Goal: Task Accomplishment & Management: Use online tool/utility

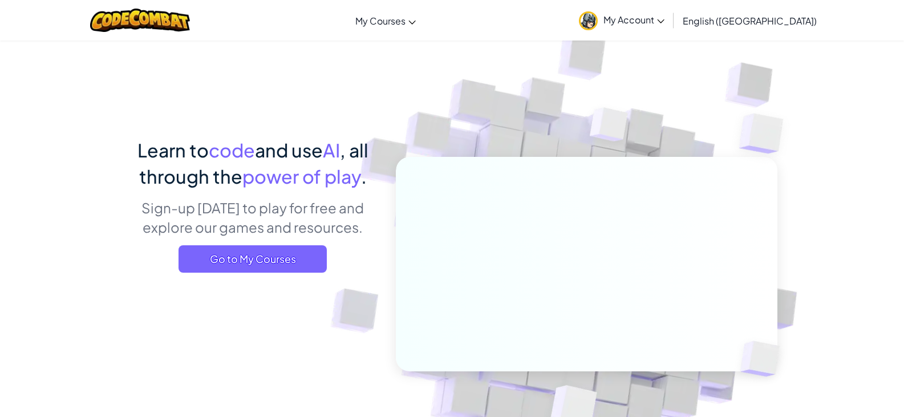
click at [670, 26] on link "My Account" at bounding box center [621, 20] width 97 height 36
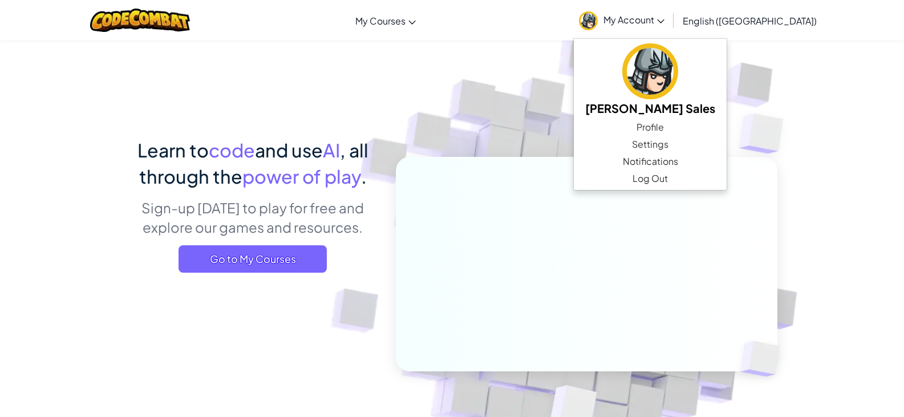
scroll to position [171, 0]
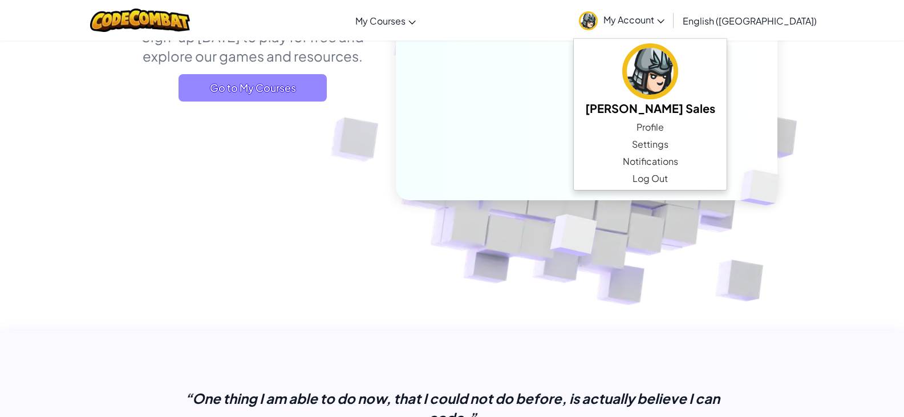
click at [250, 87] on span "Go to My Courses" at bounding box center [252, 87] width 148 height 27
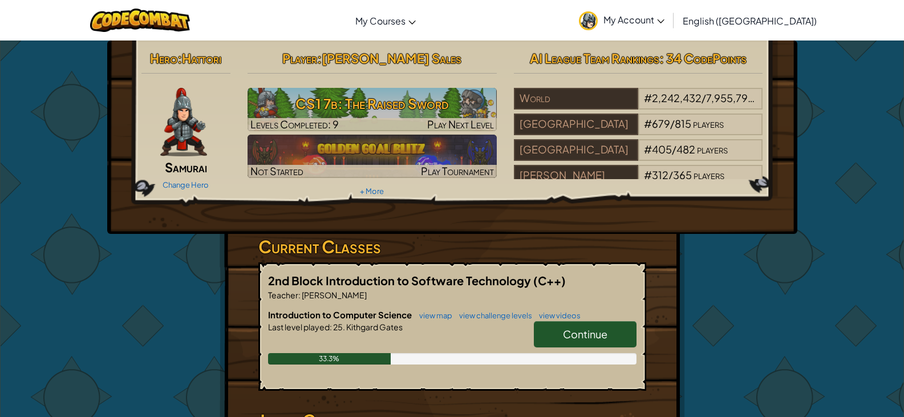
click at [605, 334] on span "Continue" at bounding box center [585, 333] width 44 height 13
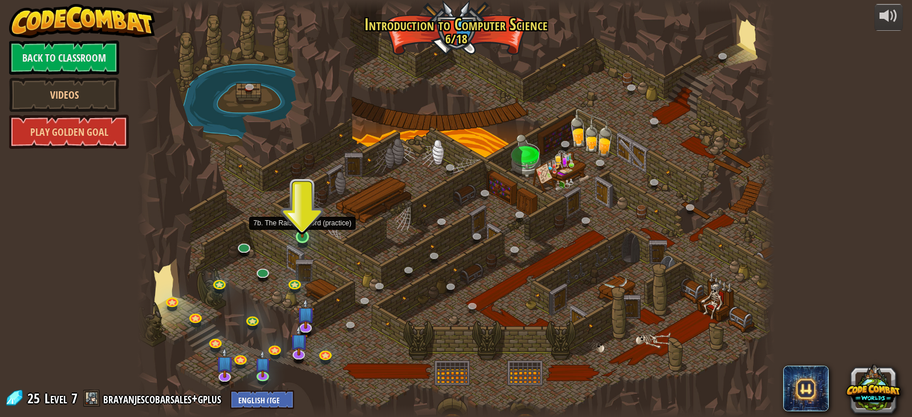
click at [309, 226] on img at bounding box center [303, 219] width 16 height 36
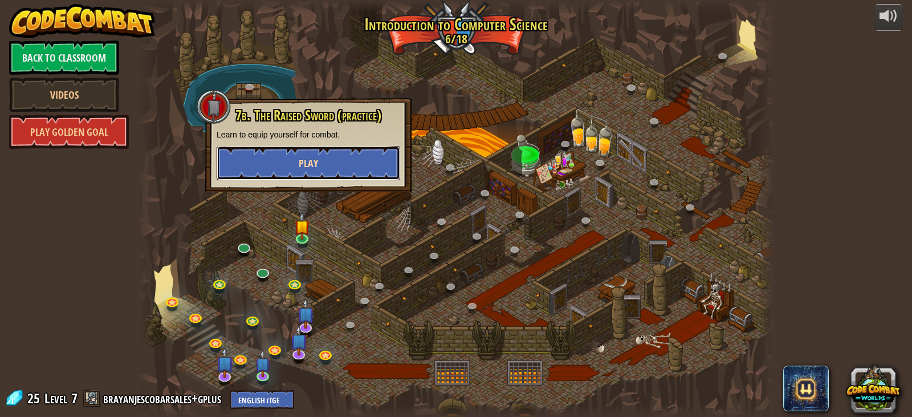
click at [367, 167] on button "Play" at bounding box center [309, 163] width 184 height 34
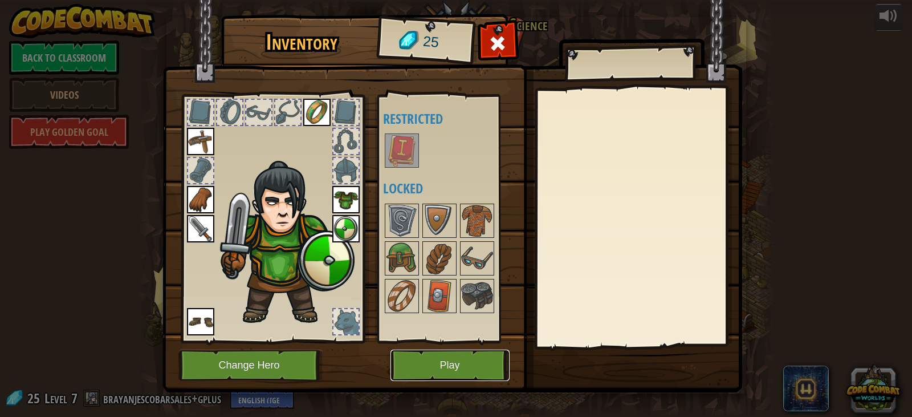
click at [425, 376] on button "Play" at bounding box center [450, 365] width 119 height 31
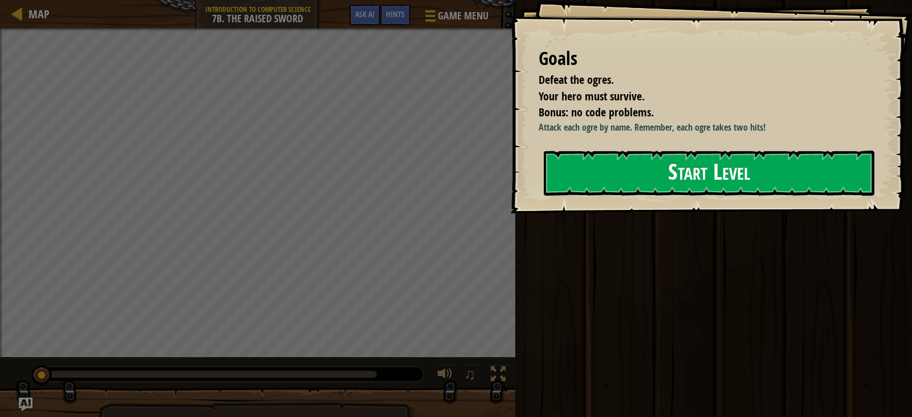
click at [610, 166] on button "Start Level" at bounding box center [709, 173] width 331 height 45
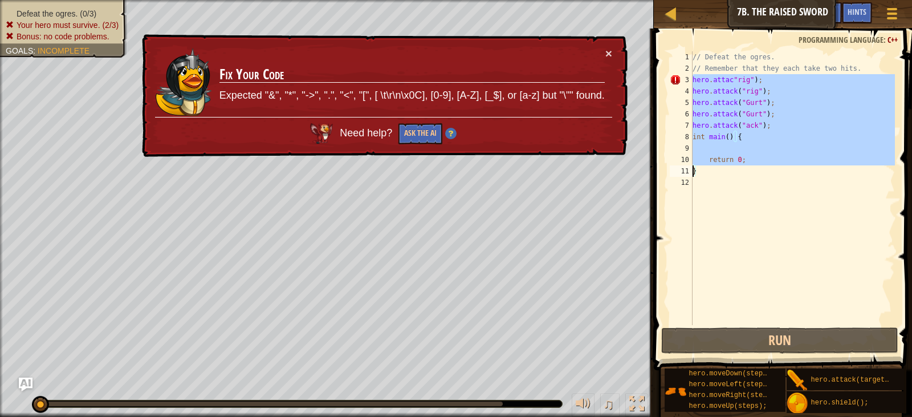
drag, startPoint x: 692, startPoint y: 78, endPoint x: 758, endPoint y: 156, distance: 102.7
click at [758, 156] on div "1 2 3 4 5 6 7 8 9 10 11 12 // Defeat the ogres. // Remember that they each take…" at bounding box center [782, 188] width 228 height 274
type textarea "}"
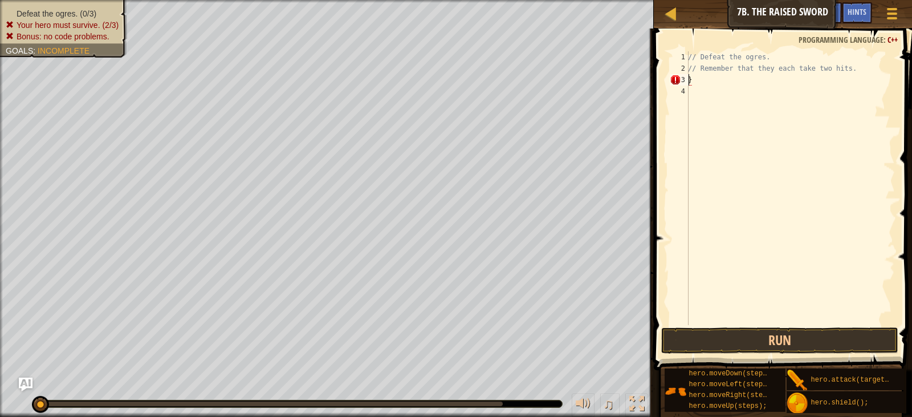
click at [692, 76] on div "// Defeat the ogres. // Remember that they each take two hits. }" at bounding box center [790, 199] width 209 height 297
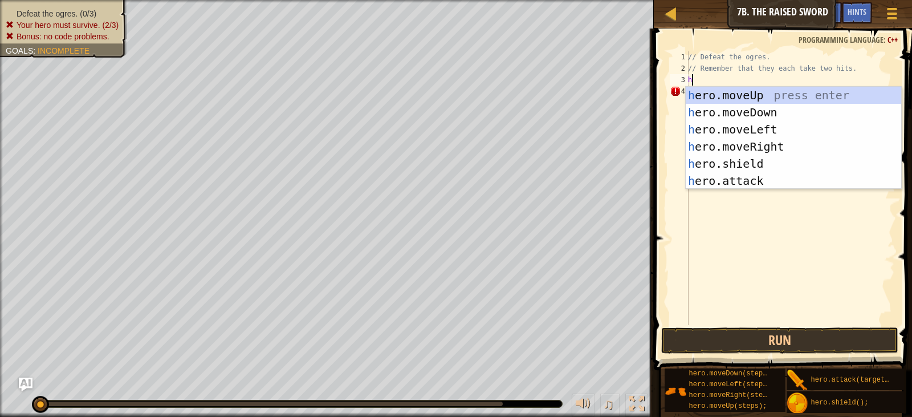
scroll to position [5, 0]
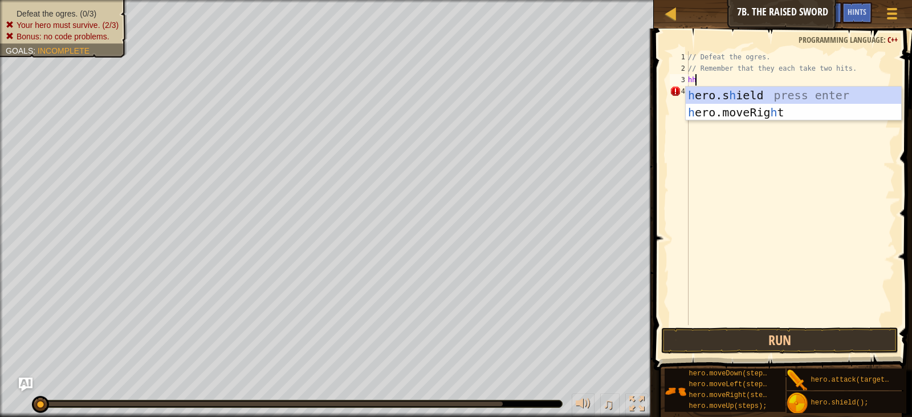
type textarea "h"
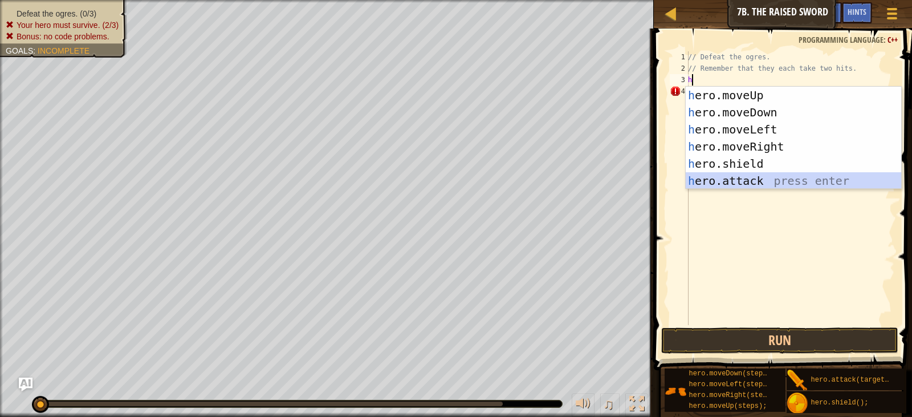
click at [740, 178] on div "h ero.moveUp press enter h ero.moveDown press enter h ero.moveLeft press enter …" at bounding box center [794, 155] width 216 height 137
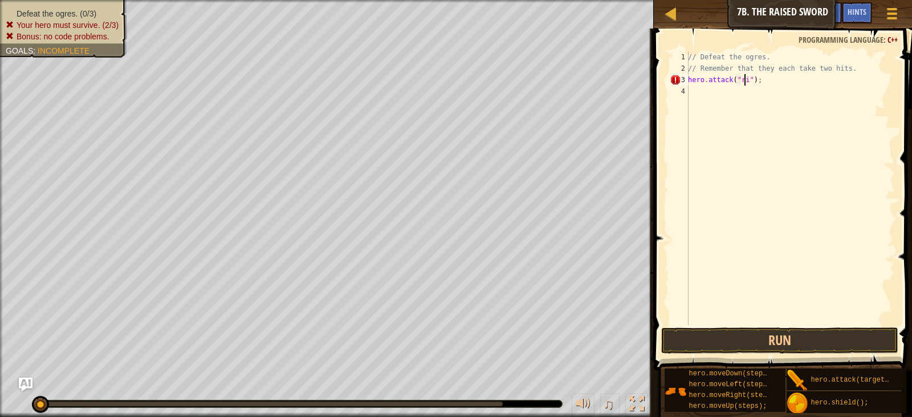
scroll to position [5, 5]
type textarea "hero.attack("rig");"
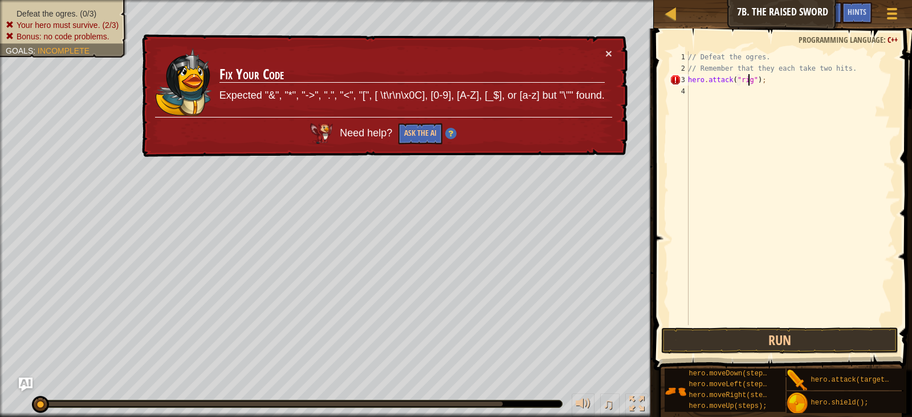
click at [693, 88] on div "// Defeat the ogres. // Remember that they each take two hits. hero . attack ( …" at bounding box center [790, 199] width 209 height 297
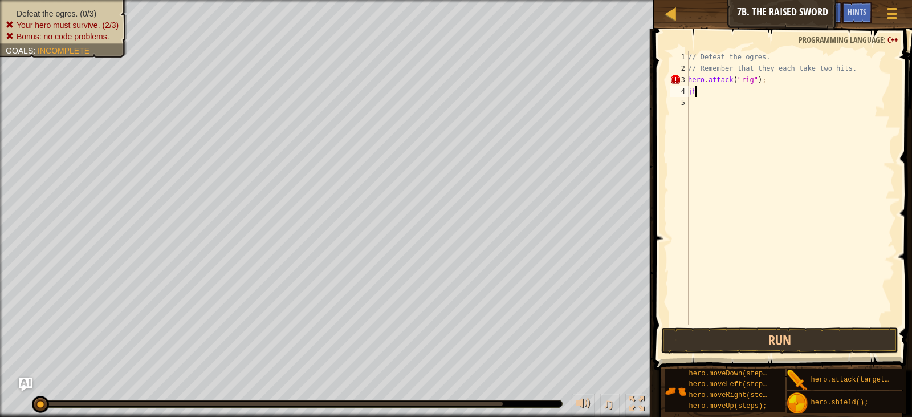
type textarea "j"
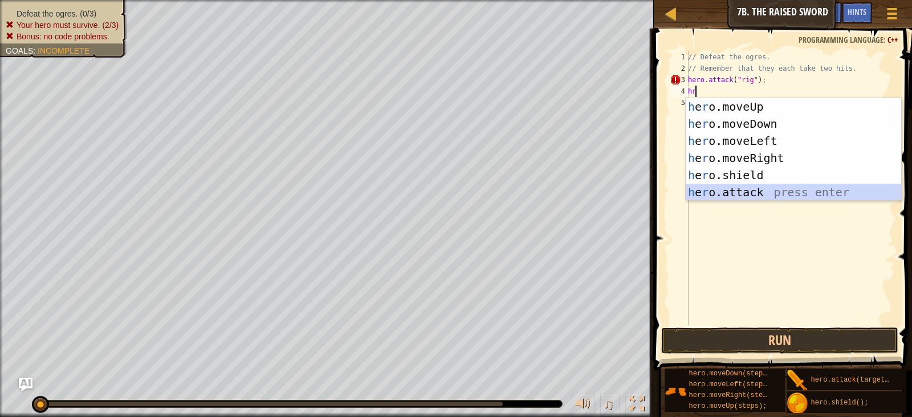
click at [748, 191] on div "h e r o.moveUp press enter h e r o.moveDown press enter h e r o.moveLeft press …" at bounding box center [794, 166] width 216 height 137
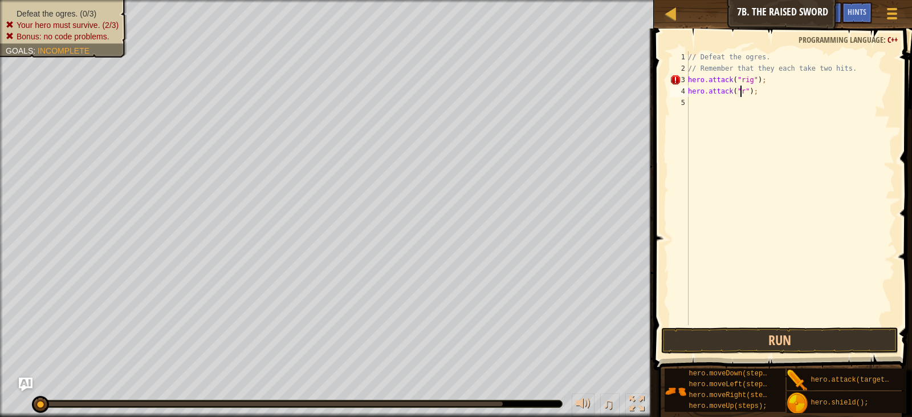
scroll to position [5, 5]
click at [763, 343] on button "Run" at bounding box center [779, 340] width 237 height 26
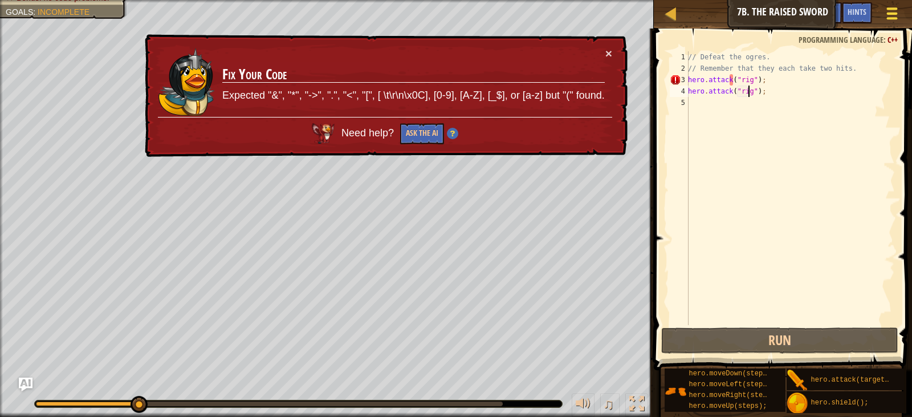
click at [889, 8] on span at bounding box center [892, 8] width 11 height 2
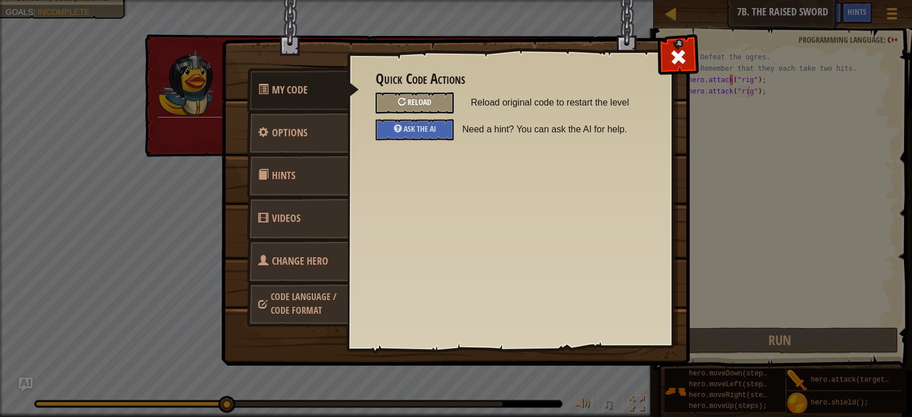
click at [437, 105] on div "Reload" at bounding box center [415, 102] width 78 height 21
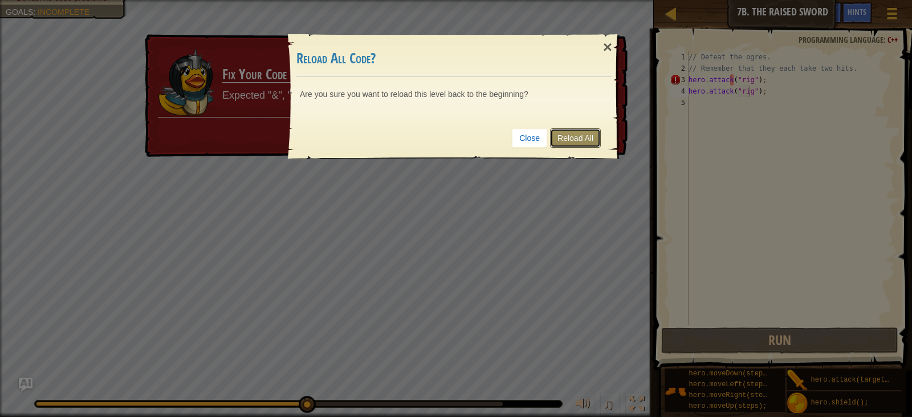
click at [585, 140] on link "Reload All" at bounding box center [575, 137] width 51 height 19
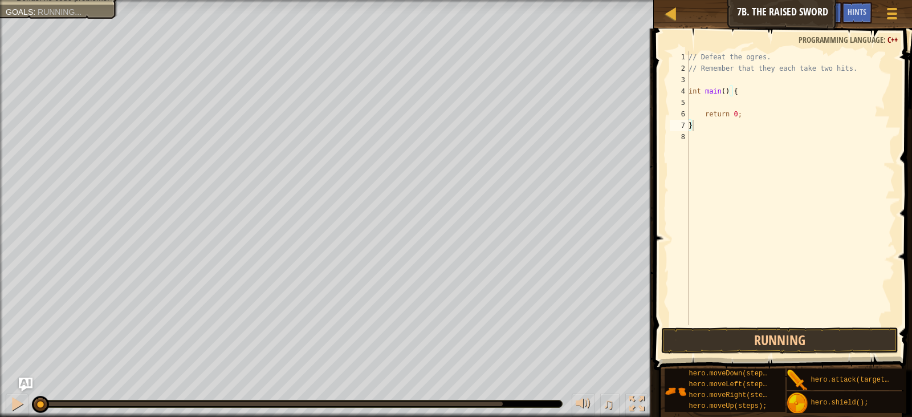
type textarea "}"
click at [704, 105] on div "// Defeat the ogres. // Remember that they each take two hits. int main ( ) { r…" at bounding box center [791, 199] width 209 height 297
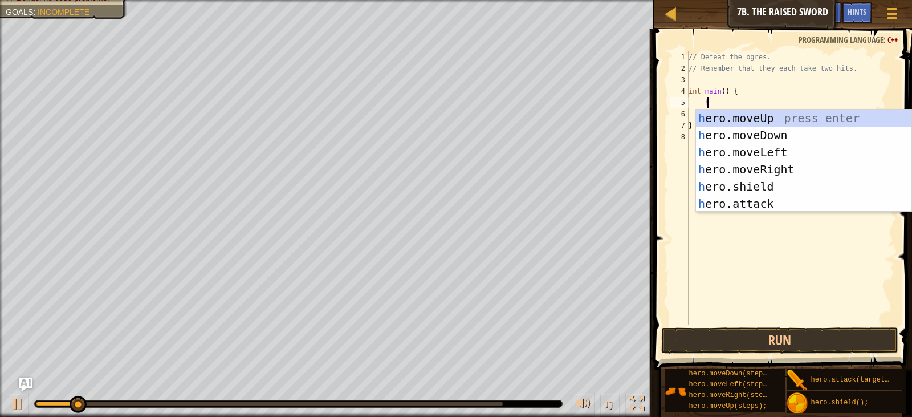
scroll to position [5, 1]
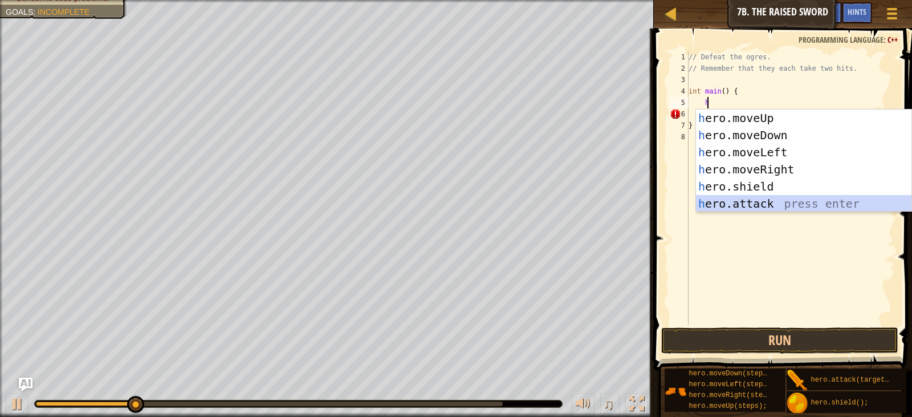
click at [752, 205] on div "h ero.moveUp press enter h ero.moveDown press enter h ero.moveLeft press enter …" at bounding box center [804, 177] width 216 height 137
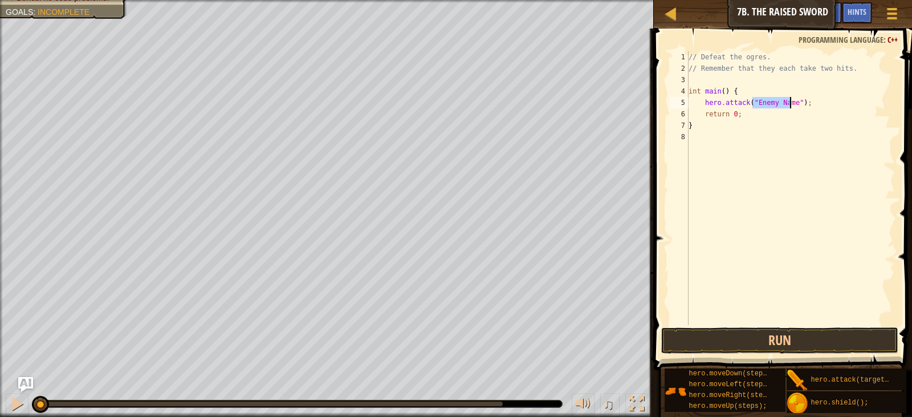
drag, startPoint x: 221, startPoint y: 402, endPoint x: 21, endPoint y: 383, distance: 201.1
click at [21, 383] on div "Map Introduction to Computer Science 7b. The Raised Sword Game Menu Done Hints …" at bounding box center [456, 208] width 912 height 417
click at [18, 396] on div at bounding box center [17, 403] width 15 height 15
type textarea "hero.attack("rig");"
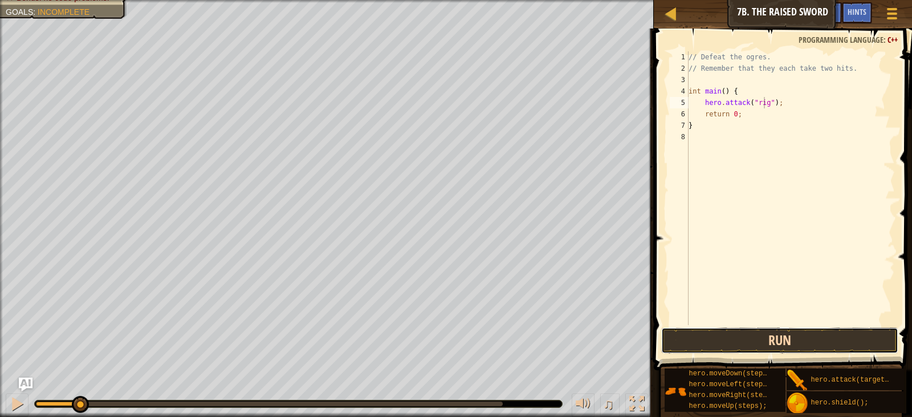
click at [712, 341] on button "Run" at bounding box center [779, 340] width 237 height 26
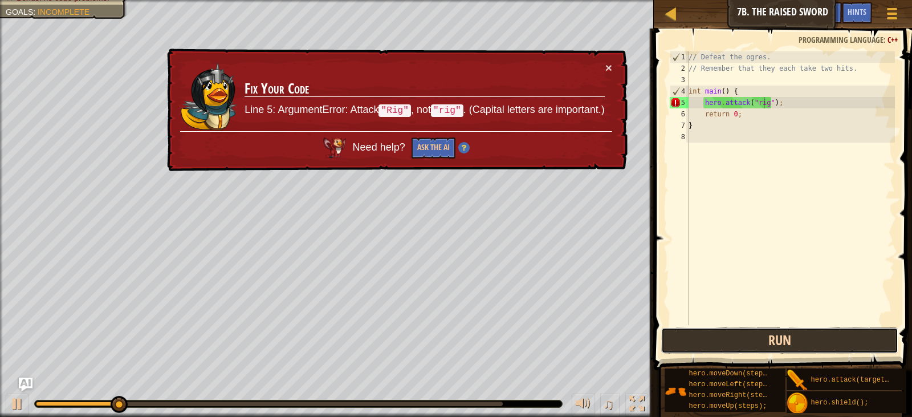
click at [719, 328] on button "Run" at bounding box center [779, 340] width 237 height 26
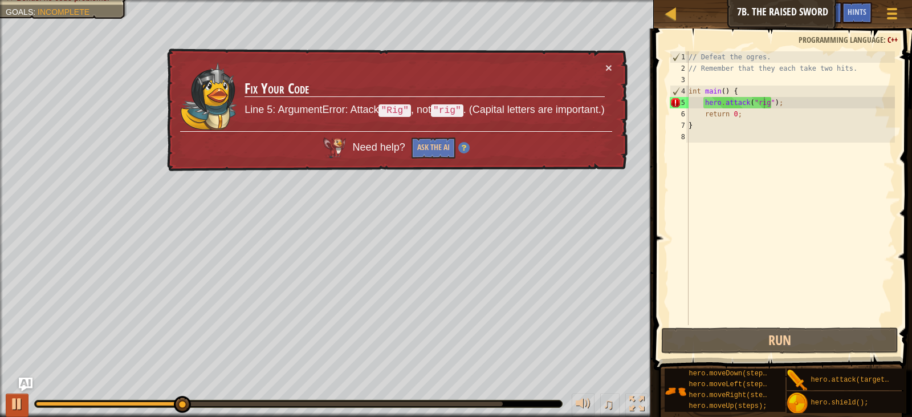
drag, startPoint x: 106, startPoint y: 401, endPoint x: 18, endPoint y: 399, distance: 88.4
click at [20, 413] on div "♫" at bounding box center [327, 401] width 654 height 34
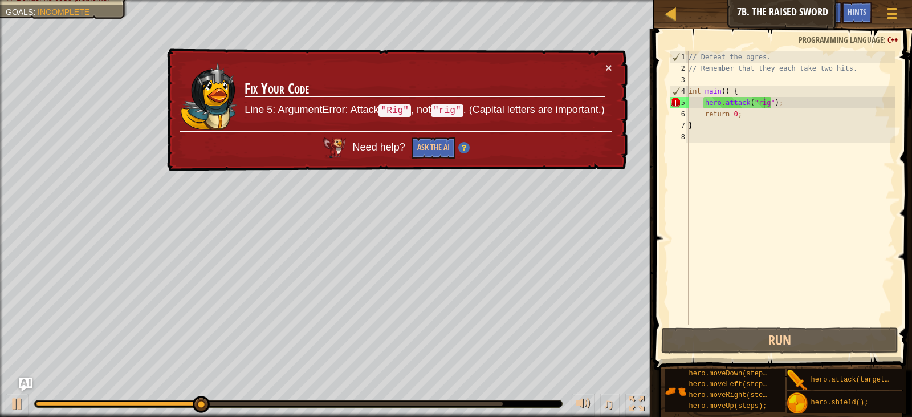
click at [17, 388] on div "♫" at bounding box center [327, 401] width 654 height 34
click at [18, 400] on div at bounding box center [17, 403] width 15 height 15
drag, startPoint x: 226, startPoint y: 402, endPoint x: 23, endPoint y: 421, distance: 203.9
click at [23, 0] on html "Map Introduction to Computer Science 7b. The Raised Sword Game Menu Done Hints …" at bounding box center [456, 0] width 912 height 0
click at [789, 105] on div "// Defeat the ogres. // Remember that they each take two hits. int main ( ) { h…" at bounding box center [791, 199] width 209 height 297
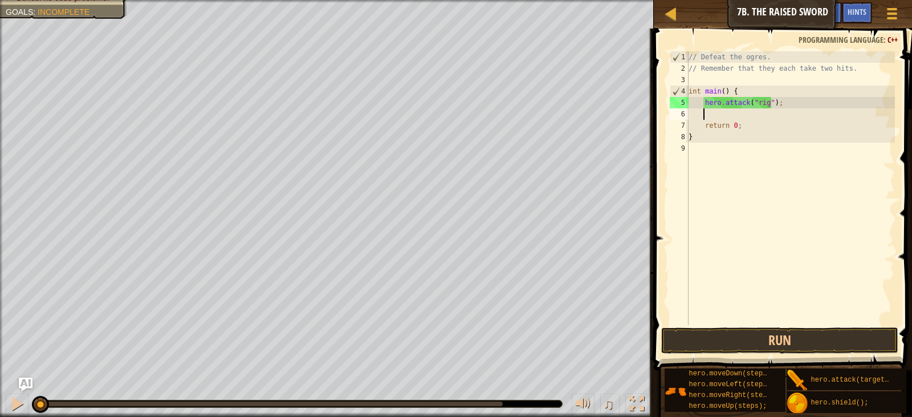
scroll to position [5, 1]
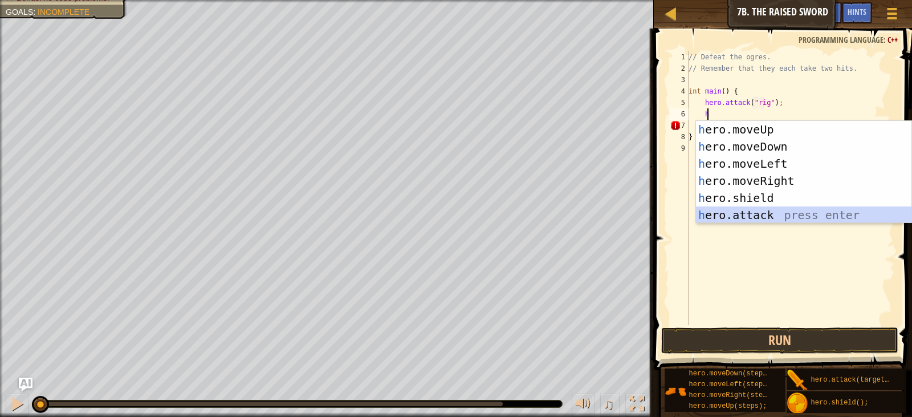
click at [766, 212] on div "h ero.moveUp press enter h ero.moveDown press enter h ero.moveLeft press enter …" at bounding box center [804, 189] width 216 height 137
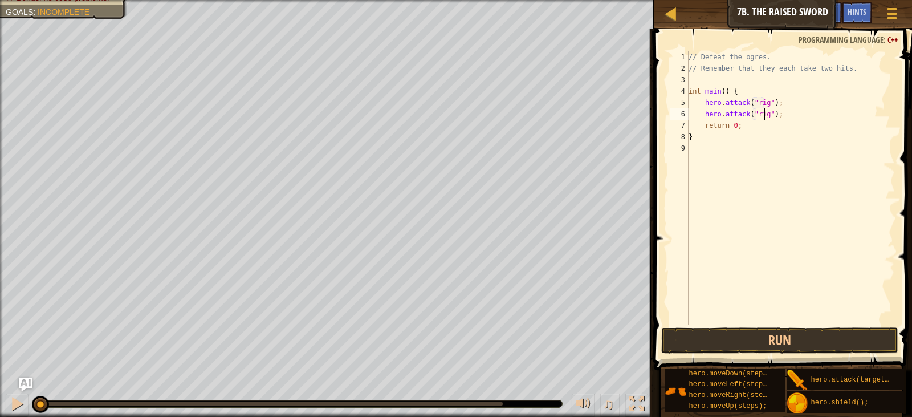
scroll to position [5, 6]
click at [811, 344] on button "Run" at bounding box center [779, 340] width 237 height 26
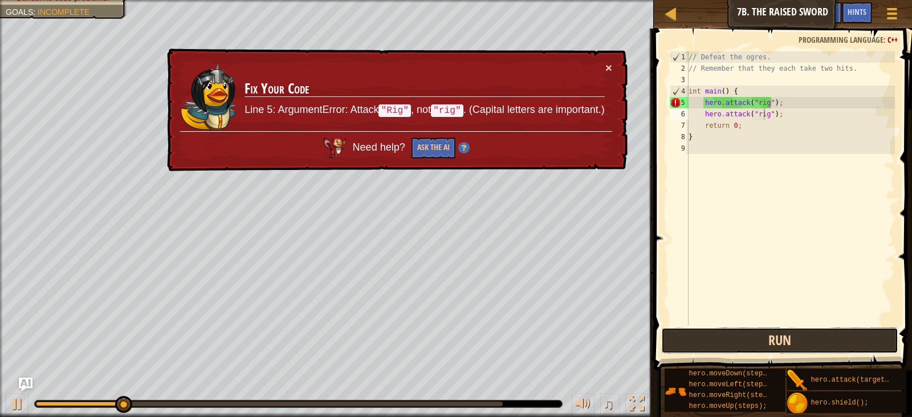
click at [807, 340] on button "Run" at bounding box center [779, 340] width 237 height 26
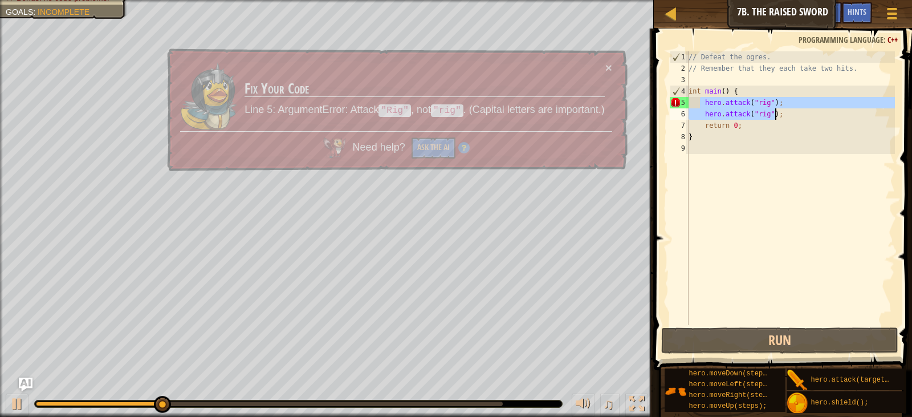
drag, startPoint x: 711, startPoint y: 95, endPoint x: 779, endPoint y: 117, distance: 71.4
click at [779, 117] on div "// Defeat the ogres. // Remember that they each take two hits. int main ( ) { h…" at bounding box center [791, 199] width 209 height 297
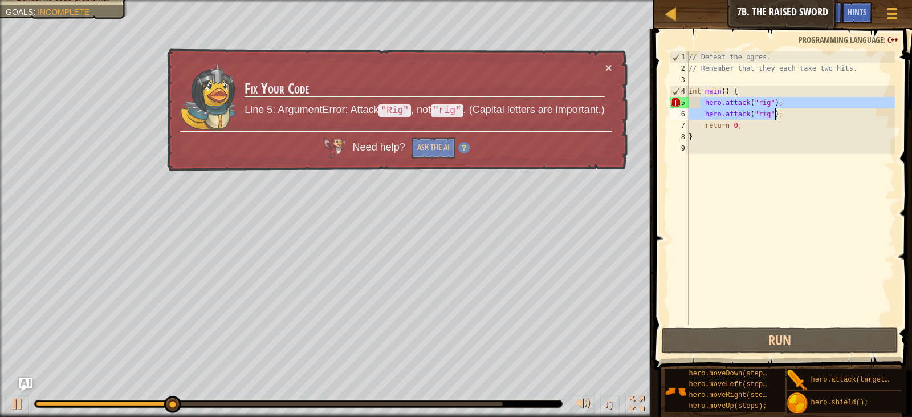
type textarea "hero.attack("rig"); hero.attack("rig");"
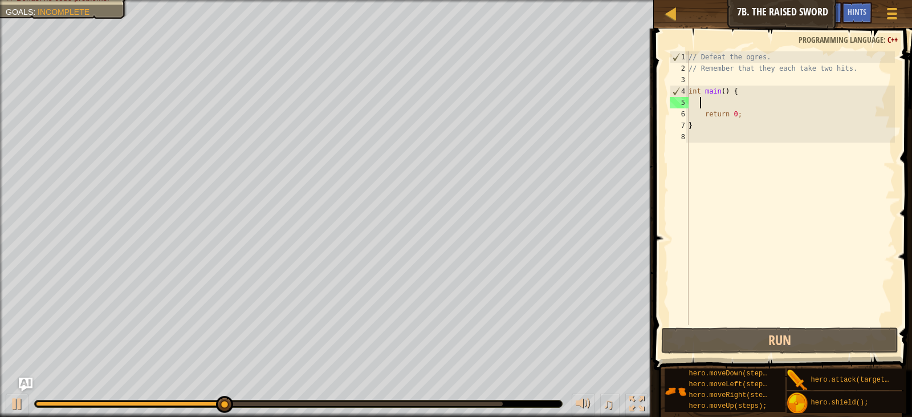
scroll to position [5, 1]
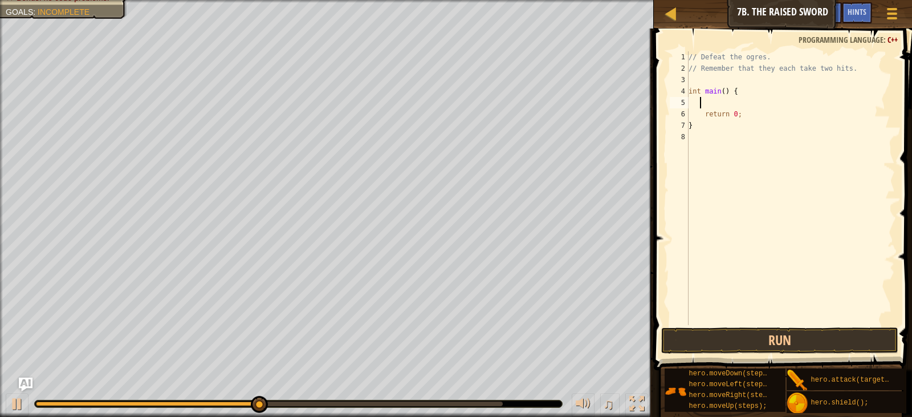
type textarea "h"
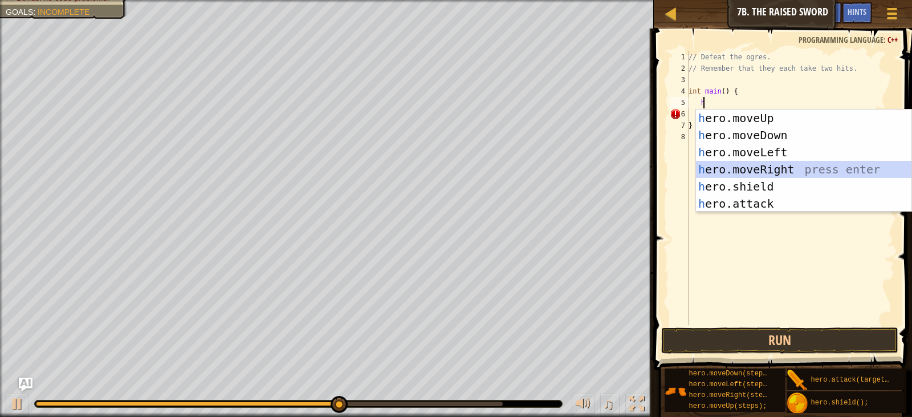
click at [772, 169] on div "h ero.moveUp press enter h ero.moveDown press enter h ero.moveLeft press enter …" at bounding box center [804, 177] width 216 height 137
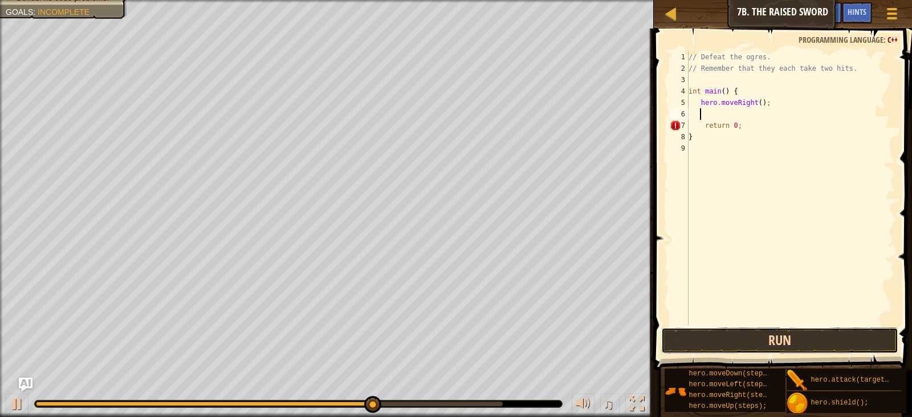
click at [763, 344] on button "Run" at bounding box center [779, 340] width 237 height 26
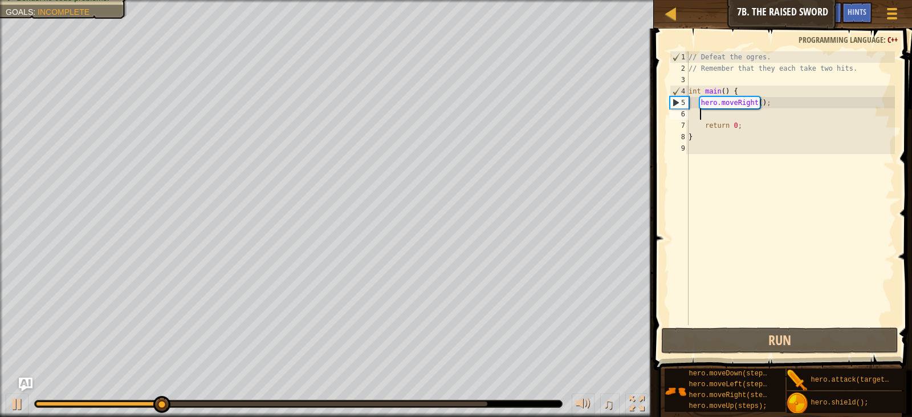
click at [757, 117] on div "// Defeat the ogres. // Remember that they each take two hits. int main ( ) { h…" at bounding box center [791, 199] width 209 height 297
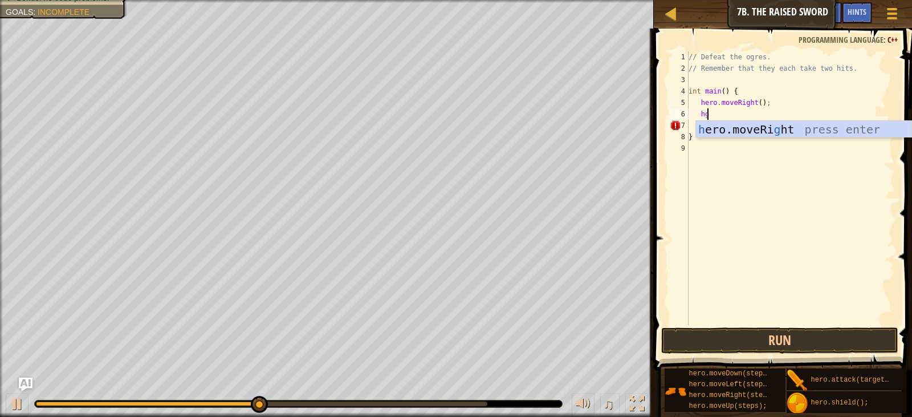
type textarea "h"
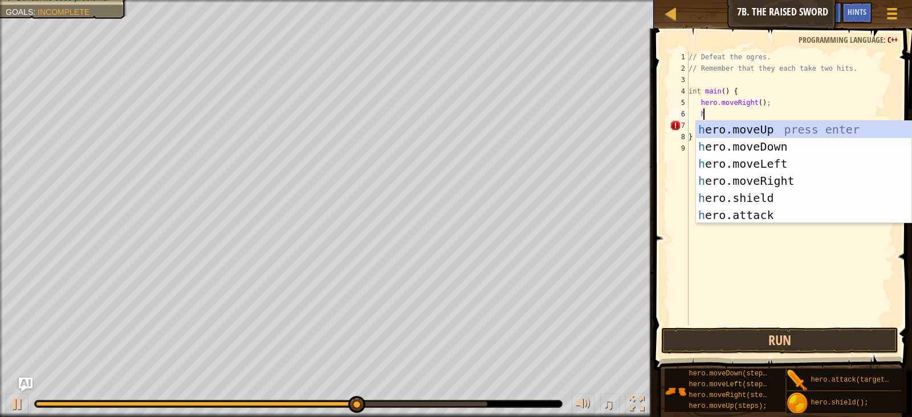
type textarea "h"
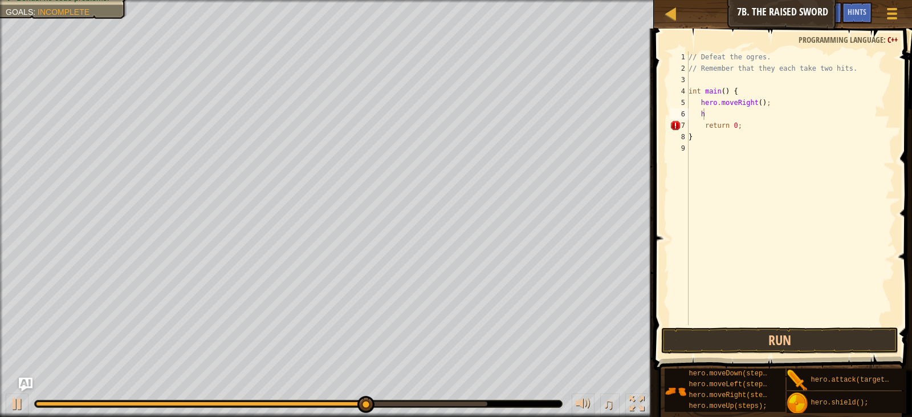
click at [751, 0] on body "Map Introduction to Computer Science 7b. The Raised Sword Game Menu Done Hints …" at bounding box center [456, 0] width 912 height 0
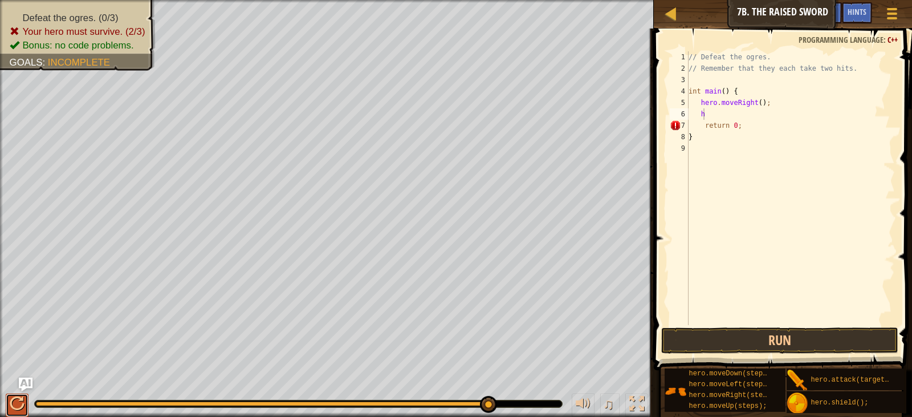
click at [26, 400] on button at bounding box center [17, 404] width 23 height 23
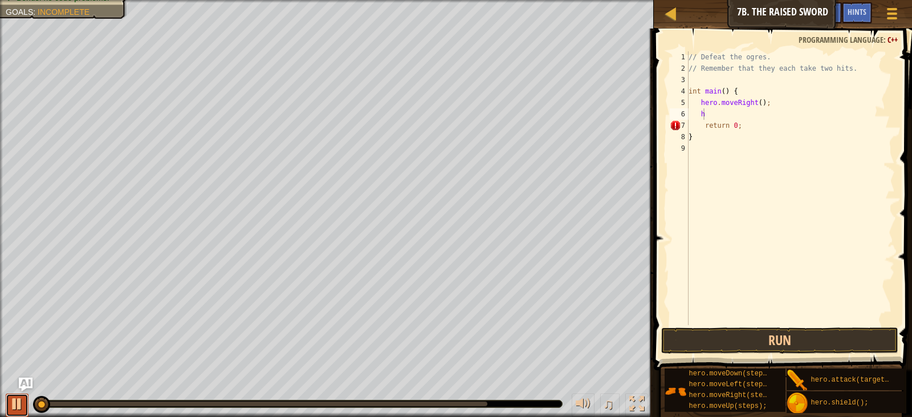
click at [15, 398] on button at bounding box center [17, 404] width 23 height 23
click at [15, 398] on div at bounding box center [17, 403] width 15 height 15
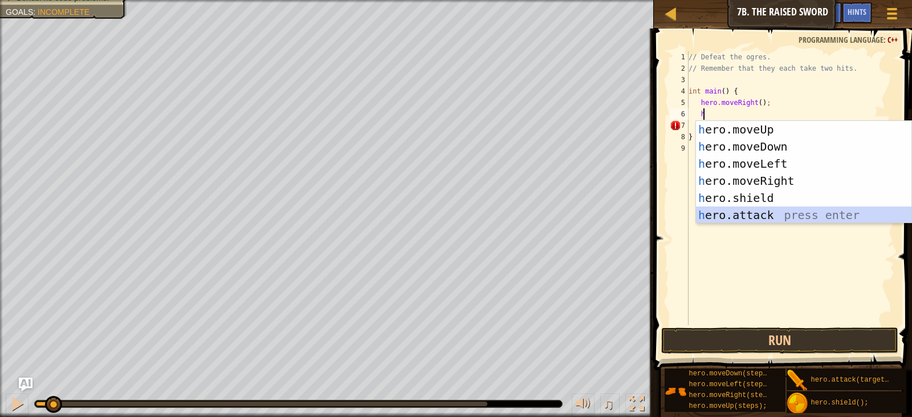
click at [749, 212] on div "h ero.moveUp press enter h ero.moveDown press enter h ero.moveLeft press enter …" at bounding box center [804, 189] width 216 height 137
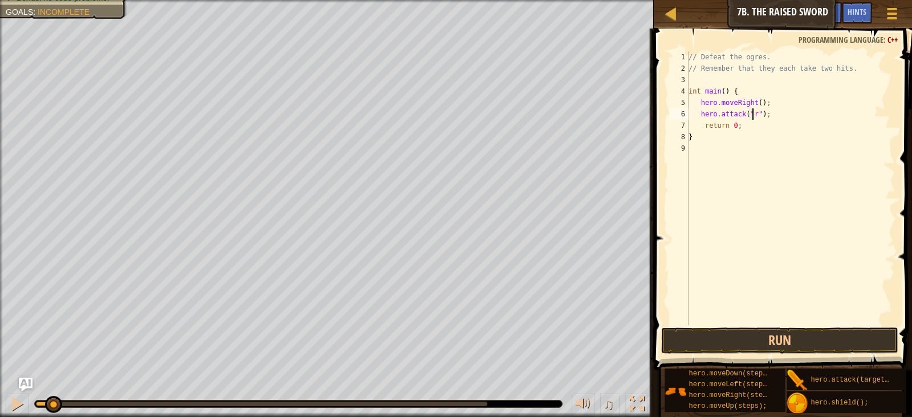
scroll to position [5, 5]
type textarea "hero.attack("rig");"
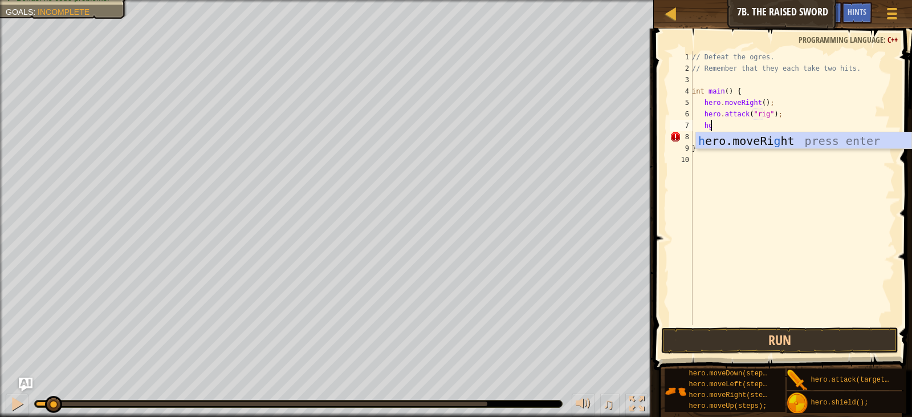
type textarea "h"
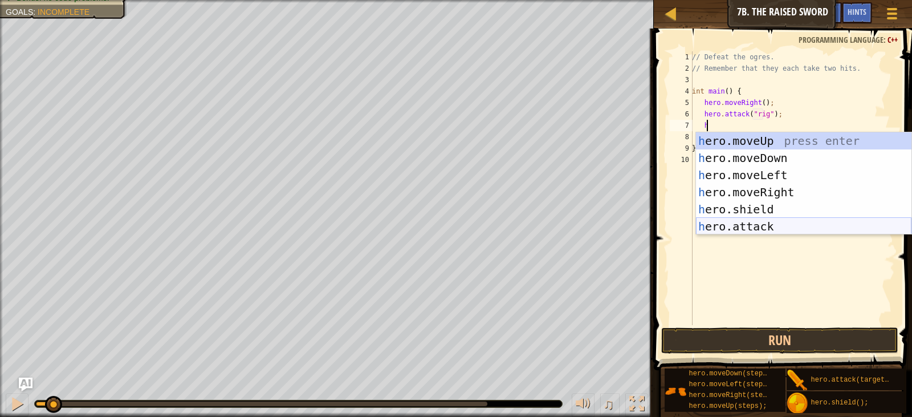
click at [754, 230] on div "h ero.moveUp press enter h ero.moveDown press enter h ero.moveLeft press enter …" at bounding box center [804, 200] width 216 height 137
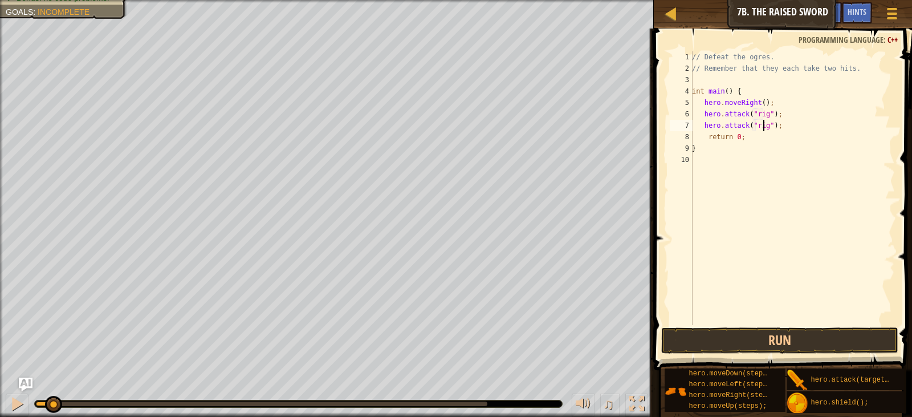
scroll to position [5, 6]
type textarea "hero.attack("rig");"
click at [802, 333] on button "Run" at bounding box center [779, 340] width 237 height 26
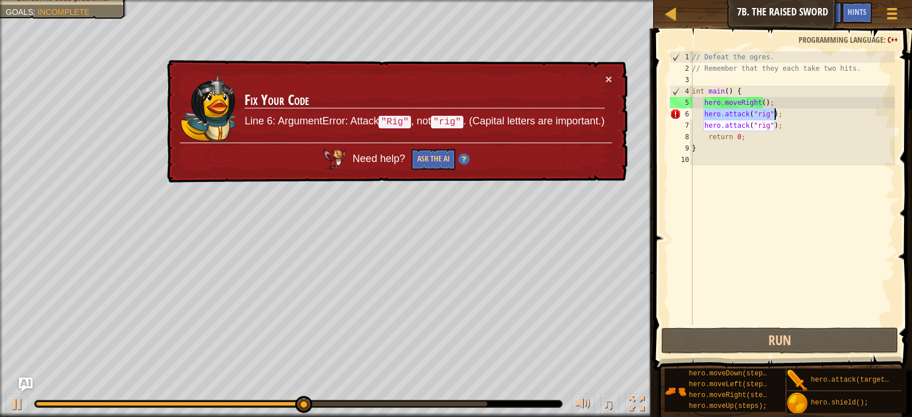
drag, startPoint x: 703, startPoint y: 116, endPoint x: 794, endPoint y: 115, distance: 91.3
click at [794, 115] on div "// Defeat the ogres. // Remember that they each take two hits. int main ( ) { h…" at bounding box center [792, 199] width 205 height 297
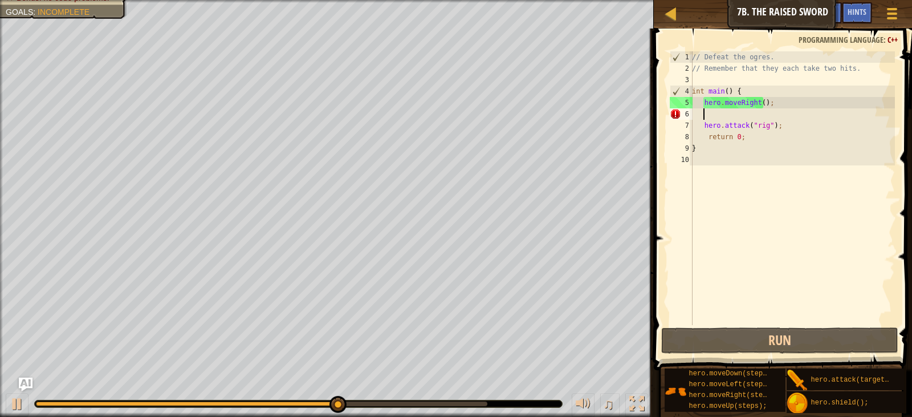
scroll to position [5, 1]
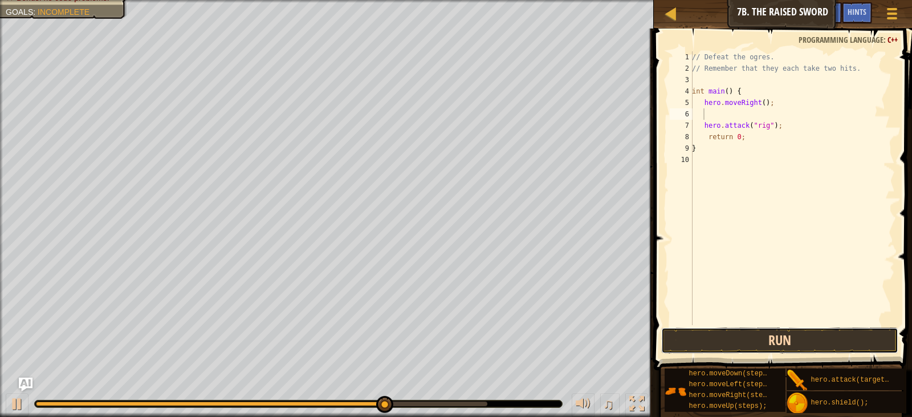
click at [768, 330] on button "Run" at bounding box center [779, 340] width 237 height 26
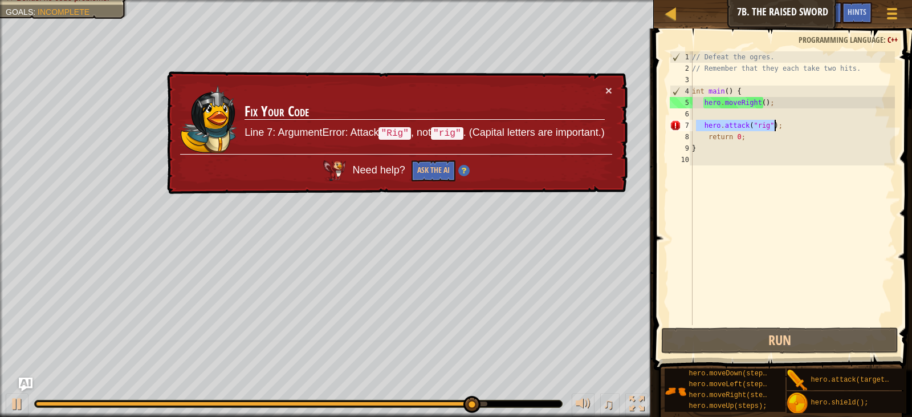
drag, startPoint x: 696, startPoint y: 124, endPoint x: 796, endPoint y: 126, distance: 100.4
click at [796, 126] on div "// Defeat the ogres. // Remember that they each take two hits. int main ( ) { h…" at bounding box center [792, 199] width 205 height 297
type textarea "hero.attack("rig");"
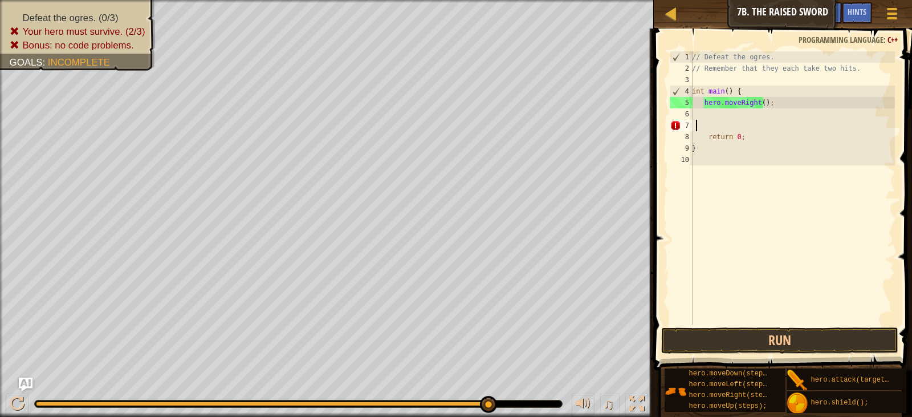
scroll to position [5, 0]
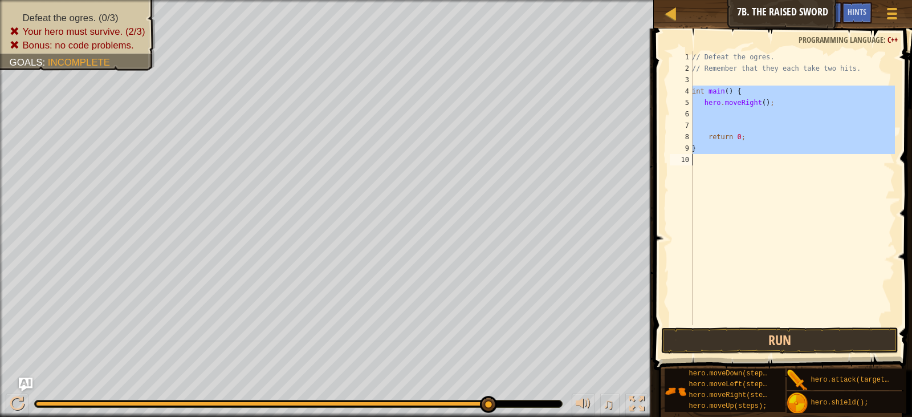
drag, startPoint x: 694, startPoint y: 86, endPoint x: 752, endPoint y: 177, distance: 107.9
click at [752, 177] on div "// Defeat the ogres. // Remember that they each take two hits. int main ( ) { h…" at bounding box center [792, 199] width 205 height 297
type textarea "}"
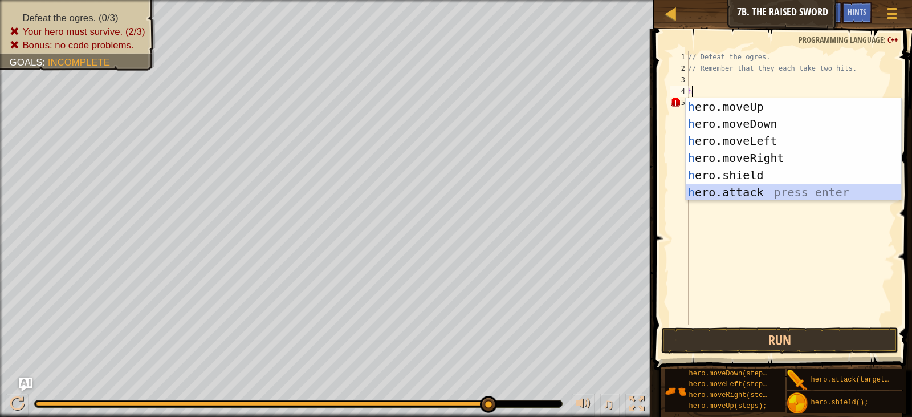
click at [700, 184] on div "h ero.moveUp press enter h ero.moveDown press enter h ero.moveLeft press enter …" at bounding box center [794, 166] width 216 height 137
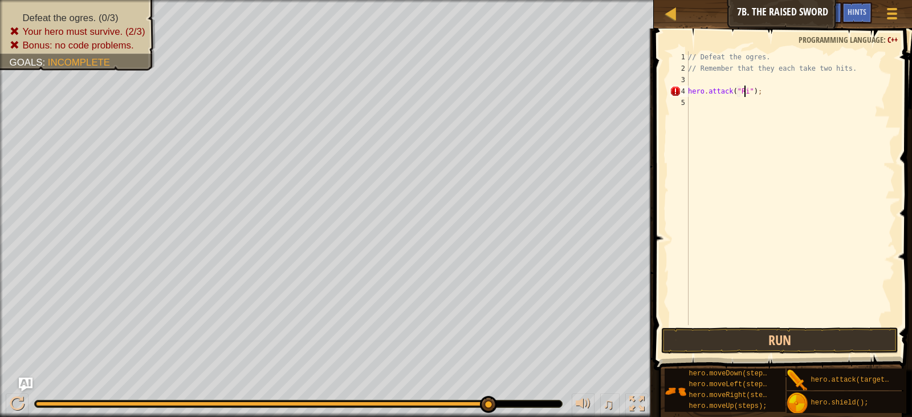
scroll to position [5, 5]
type textarea "hero.attack("Rig");"
click at [709, 102] on div "// Defeat the ogres. // Remember that they each take two hits. hero . attack ( …" at bounding box center [790, 199] width 209 height 297
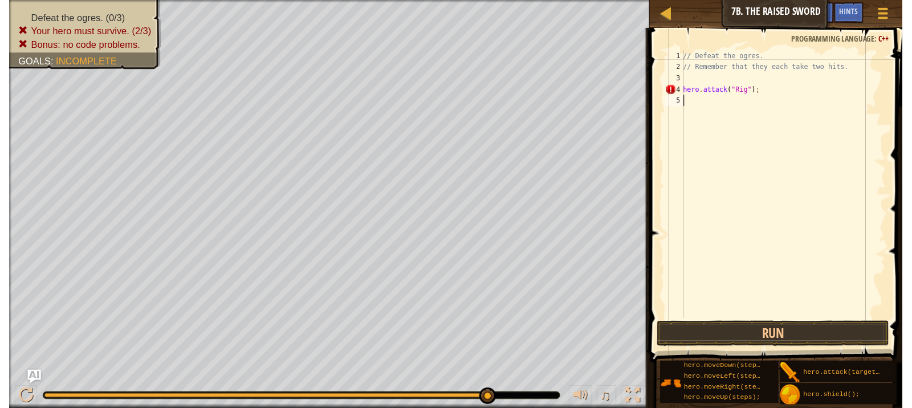
scroll to position [5, 0]
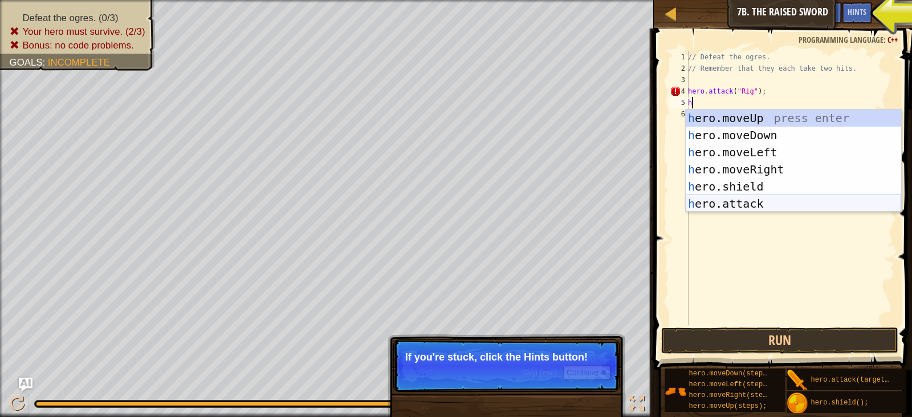
click at [733, 202] on div "h ero.moveUp press enter h ero.moveDown press enter h ero.moveLeft press enter …" at bounding box center [794, 177] width 216 height 137
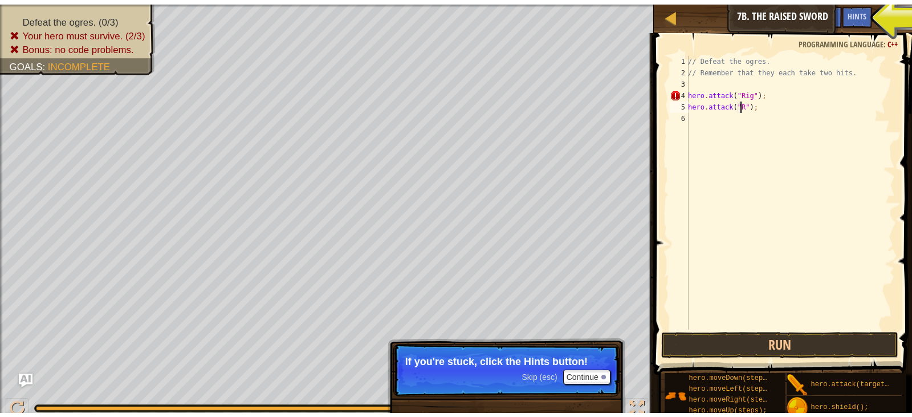
scroll to position [5, 5]
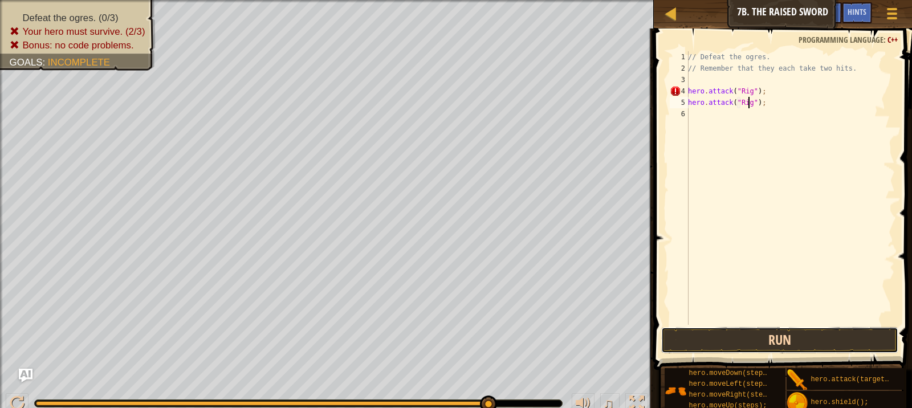
click at [698, 340] on button "Run" at bounding box center [779, 340] width 237 height 26
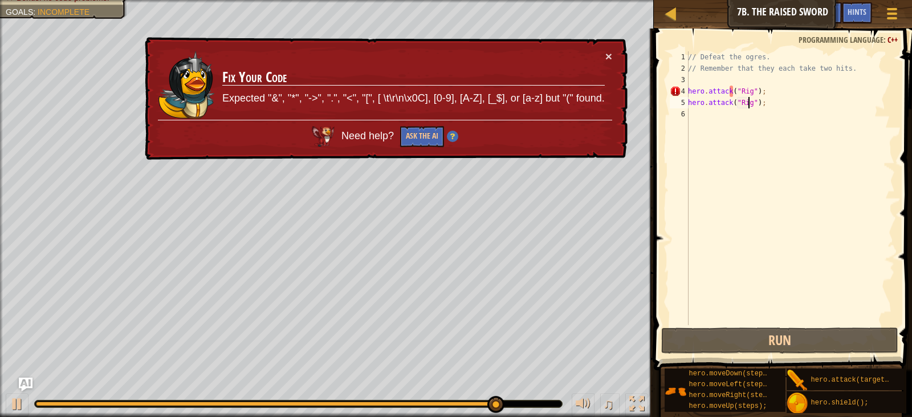
click at [744, 90] on div "// Defeat the ogres. // Remember that they each take two hits. hero . attack ( …" at bounding box center [790, 199] width 209 height 297
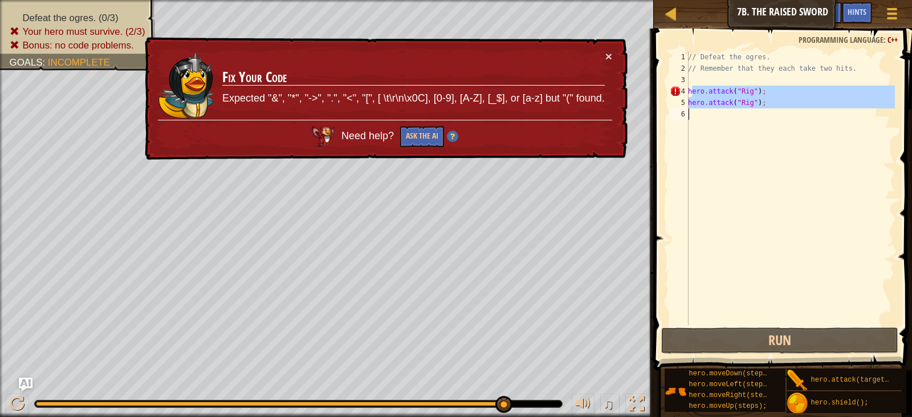
drag, startPoint x: 692, startPoint y: 92, endPoint x: 772, endPoint y: 125, distance: 85.7
click at [772, 125] on div "// Defeat the ogres. // Remember that they each take two hits. hero . attack ( …" at bounding box center [790, 199] width 209 height 297
type textarea "h"
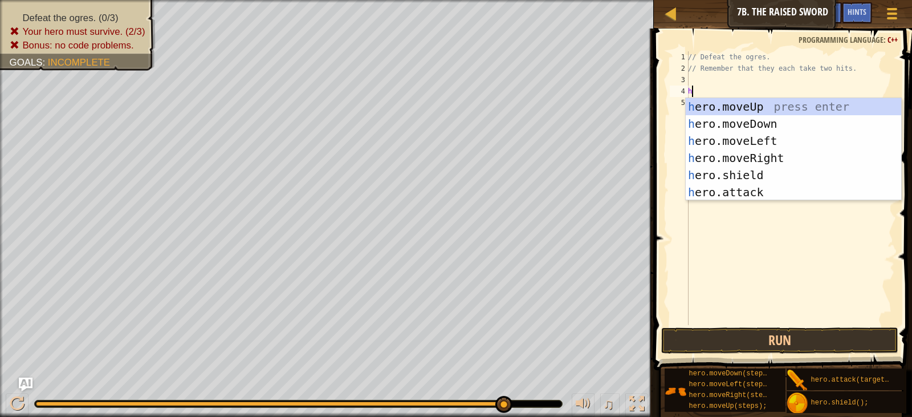
scroll to position [5, 0]
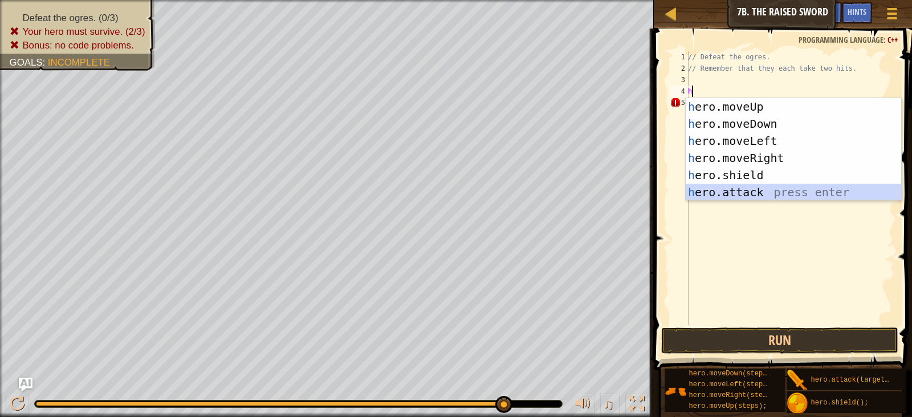
click at [751, 196] on div "h ero.moveUp press enter h ero.moveDown press enter h ero.moveLeft press enter …" at bounding box center [794, 166] width 216 height 137
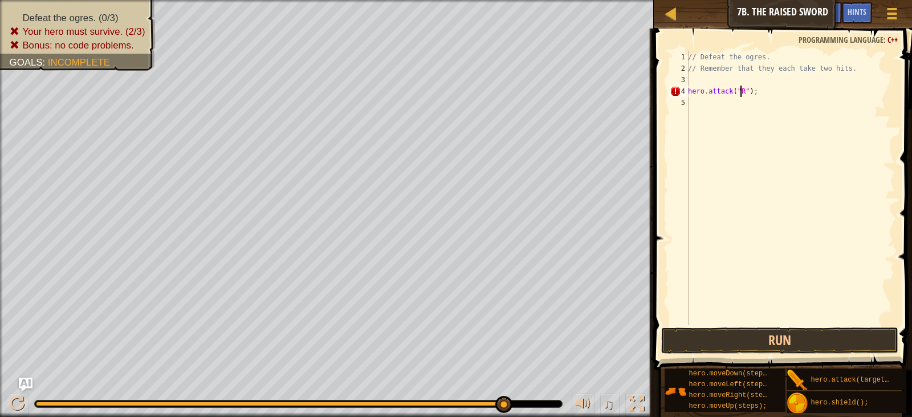
scroll to position [5, 5]
type textarea "hero.attack("Rig");"
drag, startPoint x: 757, startPoint y: 360, endPoint x: 757, endPoint y: 350, distance: 10.3
click at [757, 343] on button "Run" at bounding box center [779, 340] width 237 height 26
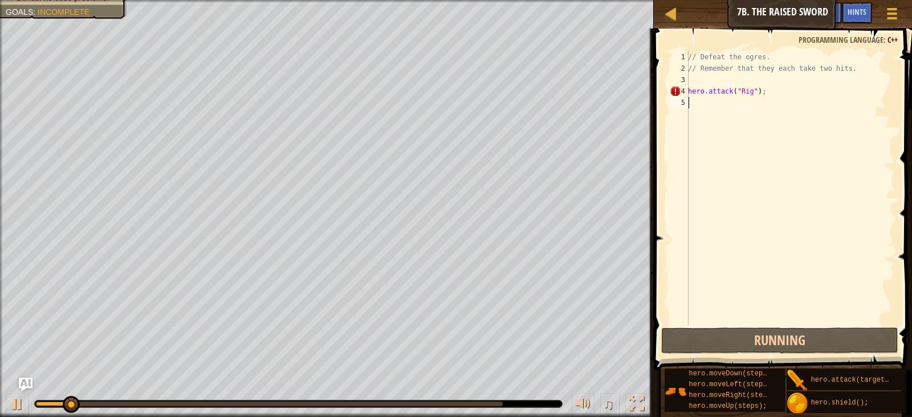
drag, startPoint x: 696, startPoint y: 108, endPoint x: 695, endPoint y: 115, distance: 6.4
click at [695, 115] on div "// Defeat the ogres. // Remember that they each take two hits. hero . attack ( …" at bounding box center [790, 199] width 209 height 297
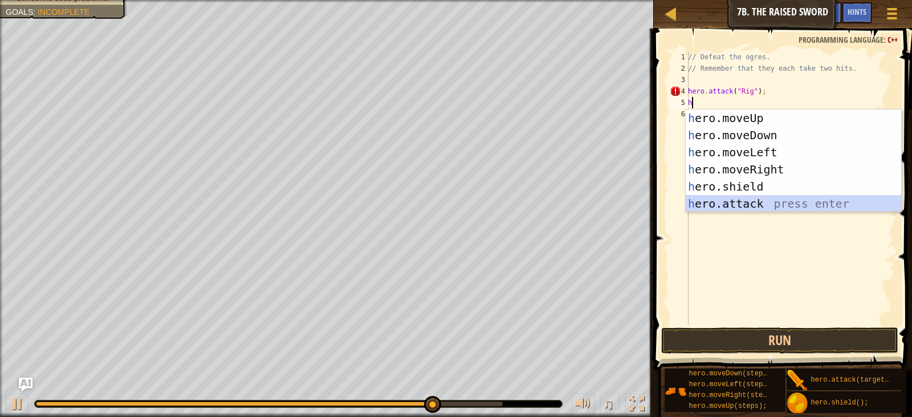
click at [700, 199] on div "h ero.moveUp press enter h ero.moveDown press enter h ero.moveLeft press enter …" at bounding box center [794, 177] width 216 height 137
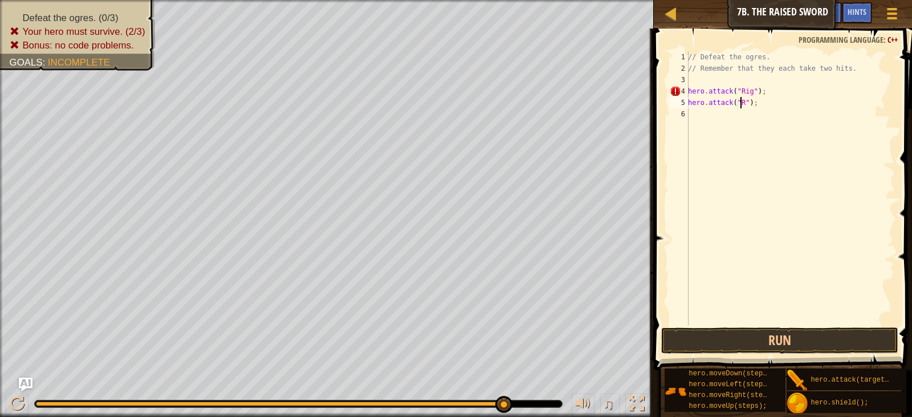
scroll to position [5, 5]
type textarea "hero.attack("Rig");"
click at [788, 332] on button "Run" at bounding box center [779, 340] width 237 height 26
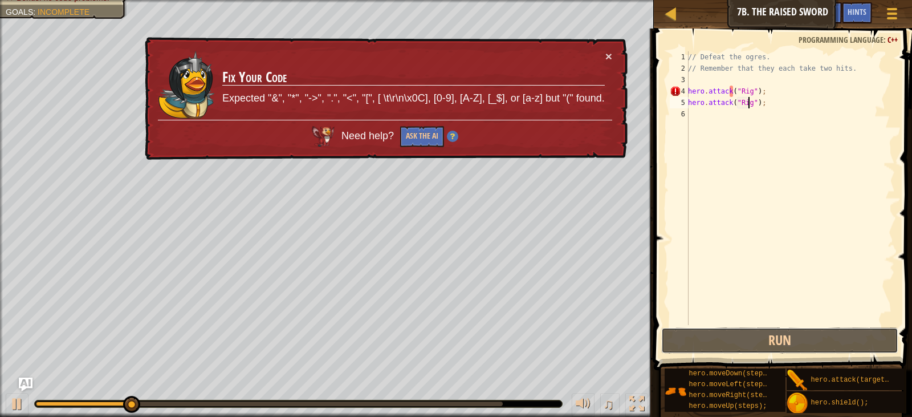
click at [786, 328] on button "Run" at bounding box center [779, 340] width 237 height 26
